Goal: Transaction & Acquisition: Subscribe to service/newsletter

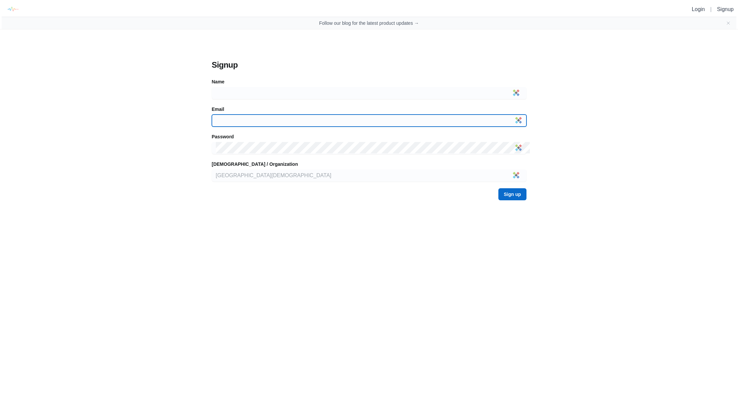
type input "[EMAIL_ADDRESS][DOMAIN_NAME]"
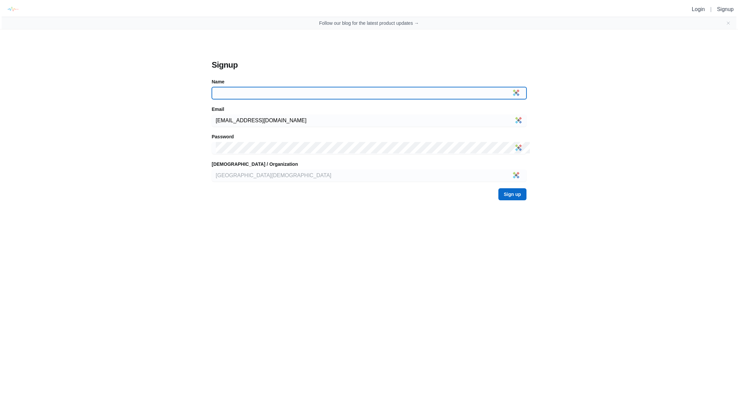
click at [254, 91] on input at bounding box center [369, 93] width 307 height 12
click at [237, 94] on input at bounding box center [369, 93] width 307 height 12
type input "SMZBCWorships"
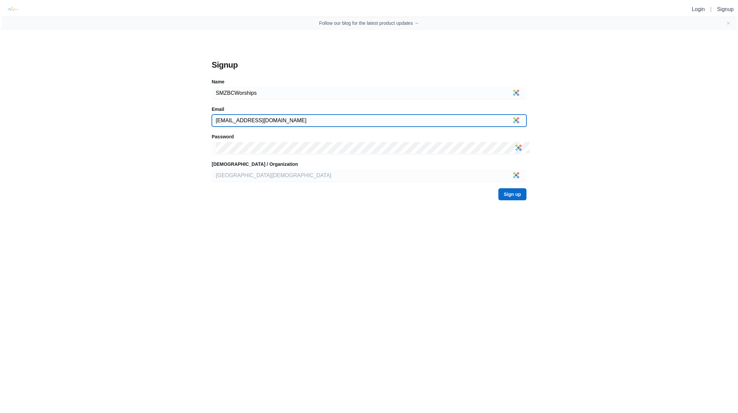
drag, startPoint x: 258, startPoint y: 123, endPoint x: 302, endPoint y: 124, distance: 43.5
click at [302, 124] on input "[EMAIL_ADDRESS][DOMAIN_NAME]" at bounding box center [369, 120] width 307 height 12
type input "[EMAIL_ADDRESS][DOMAIN_NAME]"
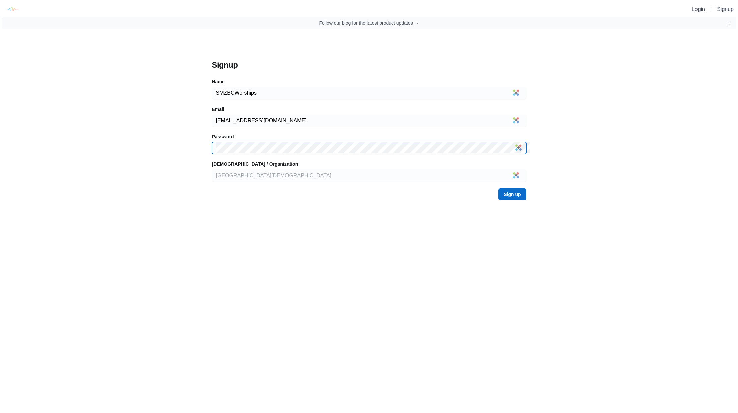
click at [185, 142] on div "Signup Name SMZBCWorships Email [EMAIL_ADDRESS][DOMAIN_NAME] [DEMOGRAPHIC_DATA]…" at bounding box center [369, 117] width 492 height 177
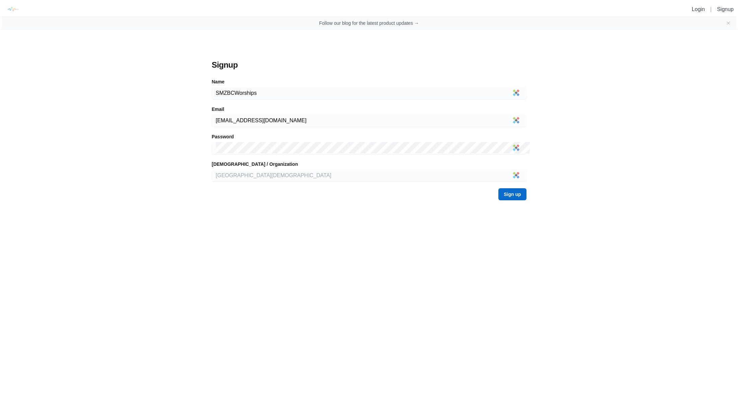
click at [310, 142] on div at bounding box center [369, 148] width 315 height 12
click at [514, 196] on button "Sign up" at bounding box center [512, 194] width 28 height 12
